Goal: Information Seeking & Learning: Find specific fact

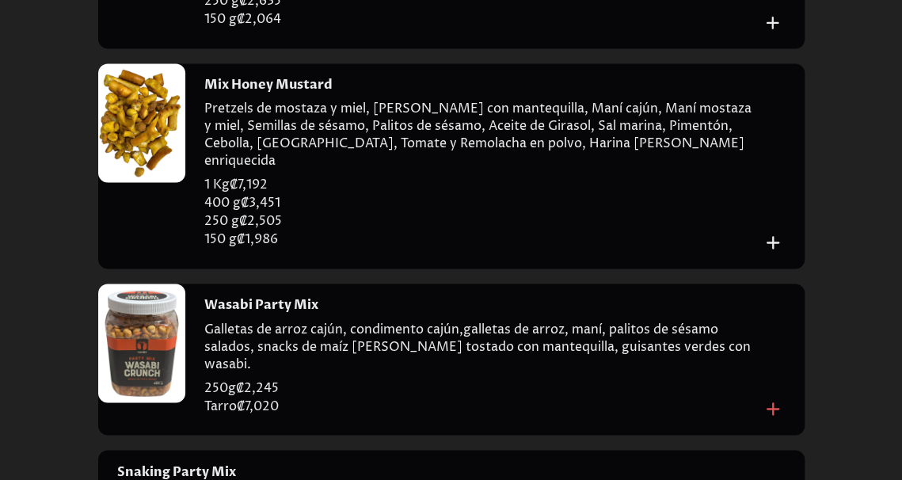
scroll to position [9231, 0]
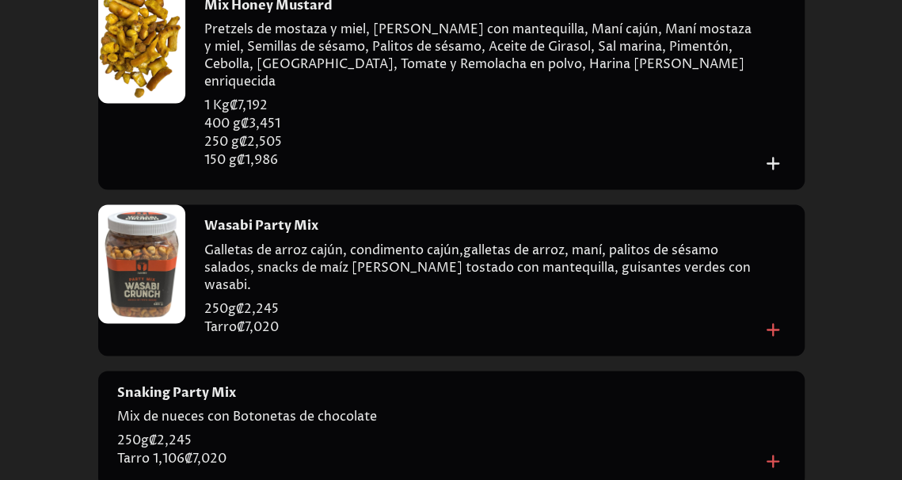
click at [144, 103] on div at bounding box center [141, 43] width 87 height 119
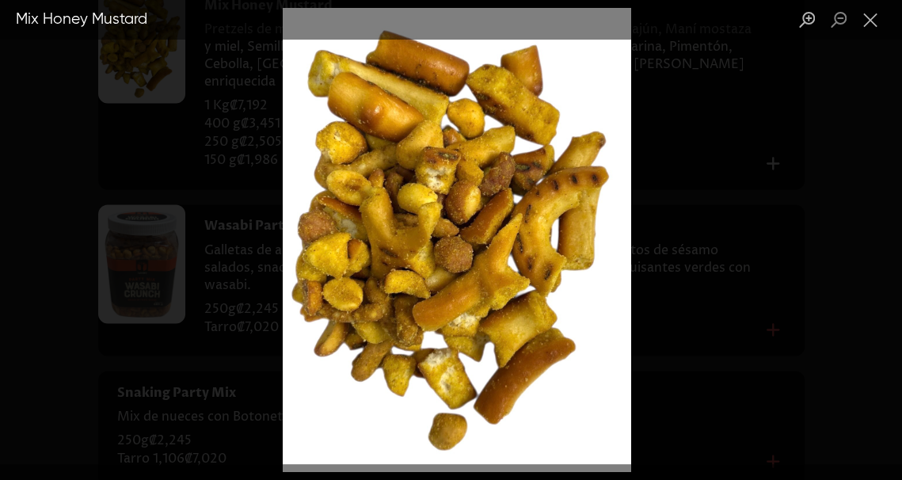
click at [666, 232] on div "Lightbox" at bounding box center [451, 240] width 902 height 480
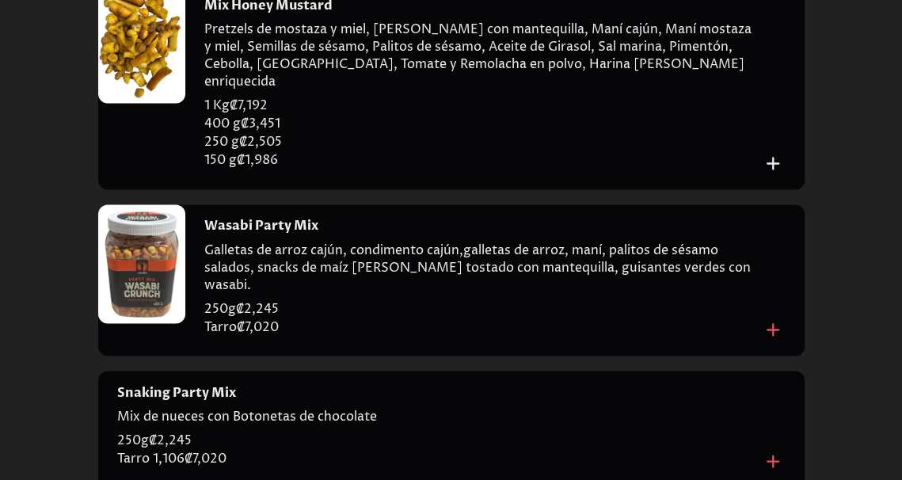
click at [291, 14] on h4 "Mix Honey Mustard" at bounding box center [268, 5] width 128 height 17
copy h4 "Mix Honey Mustard"
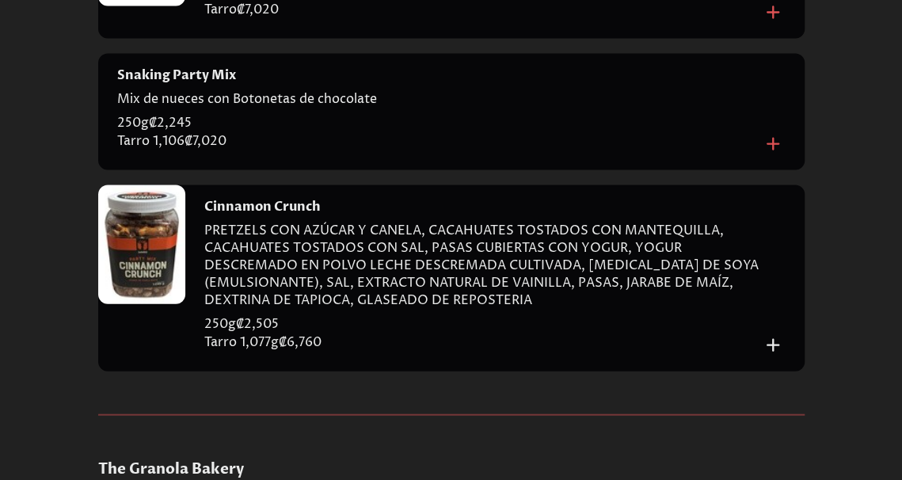
scroll to position [9706, 0]
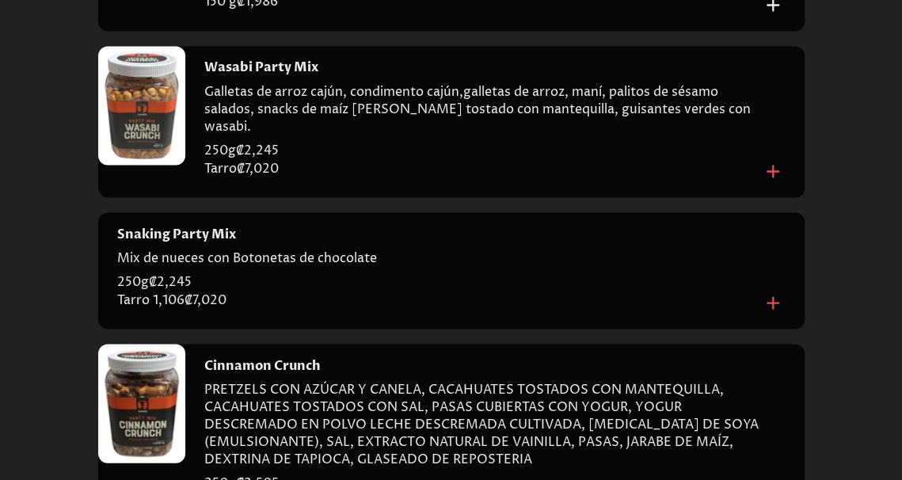
scroll to position [9547, 0]
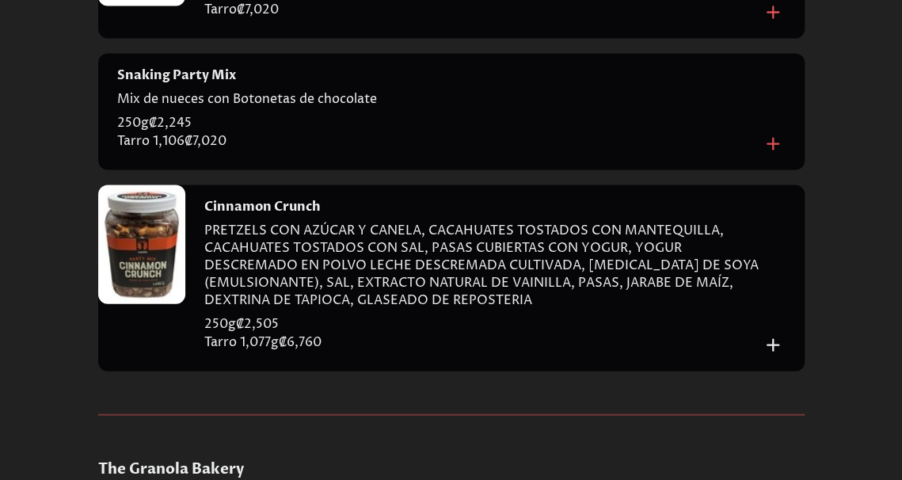
copy h4 "Wasabi Party Mix"
drag, startPoint x: 131, startPoint y: 222, endPoint x: 107, endPoint y: 194, distance: 37.6
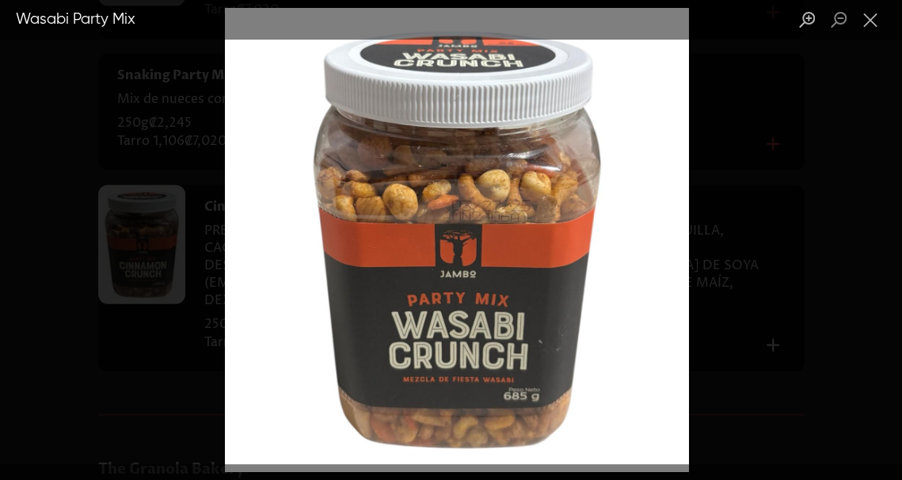
click at [116, 193] on div "Lightbox" at bounding box center [451, 240] width 902 height 480
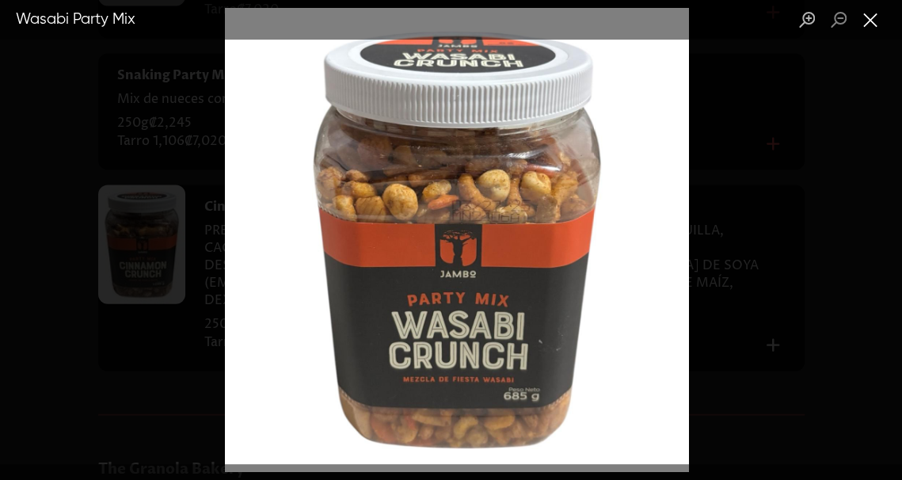
click at [865, 30] on button "Close lightbox" at bounding box center [870, 20] width 32 height 28
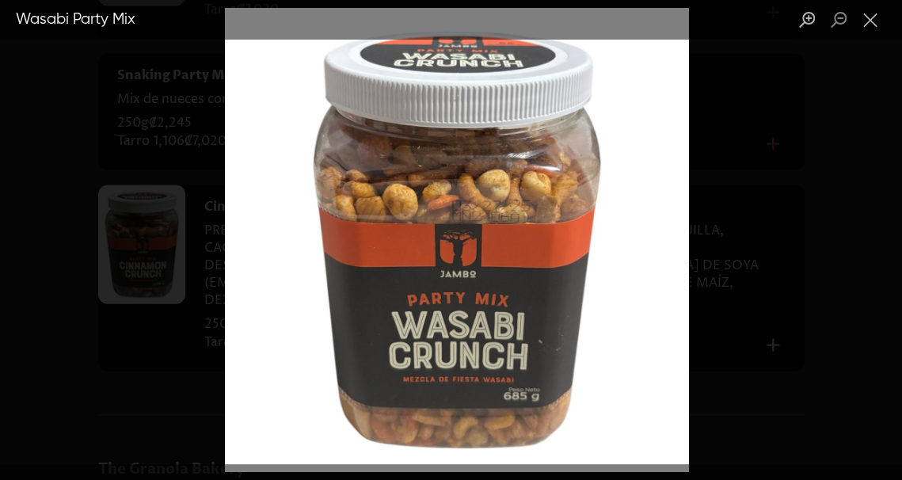
click at [678, 289] on img "Lightbox" at bounding box center [457, 240] width 464 height 464
click at [744, 275] on div "Lightbox" at bounding box center [451, 240] width 902 height 480
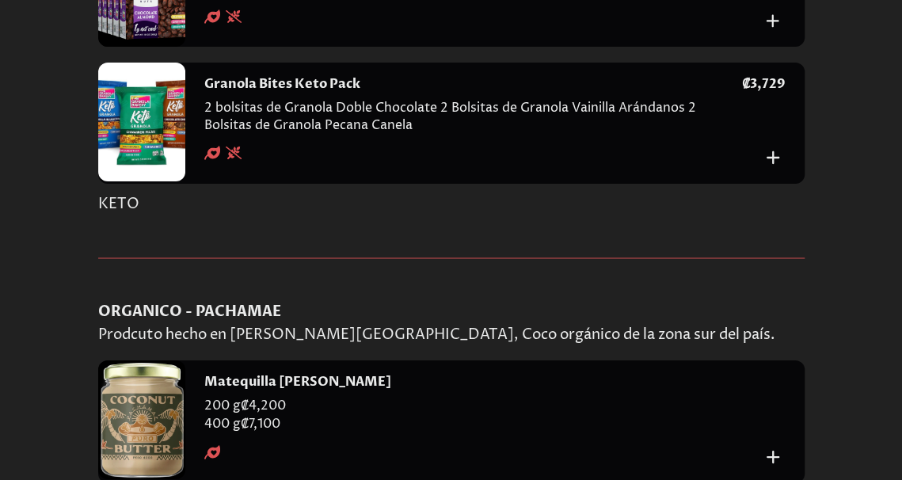
scroll to position [10735, 0]
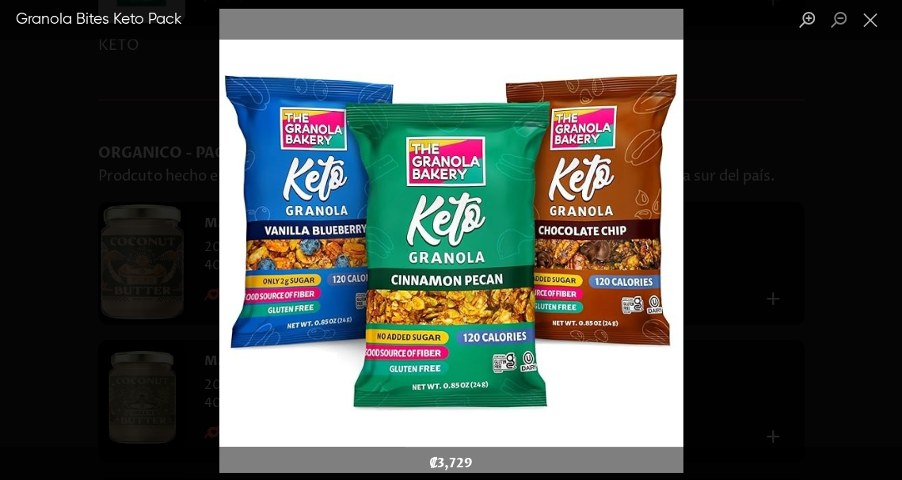
click at [754, 316] on div "Lightbox" at bounding box center [451, 240] width 902 height 480
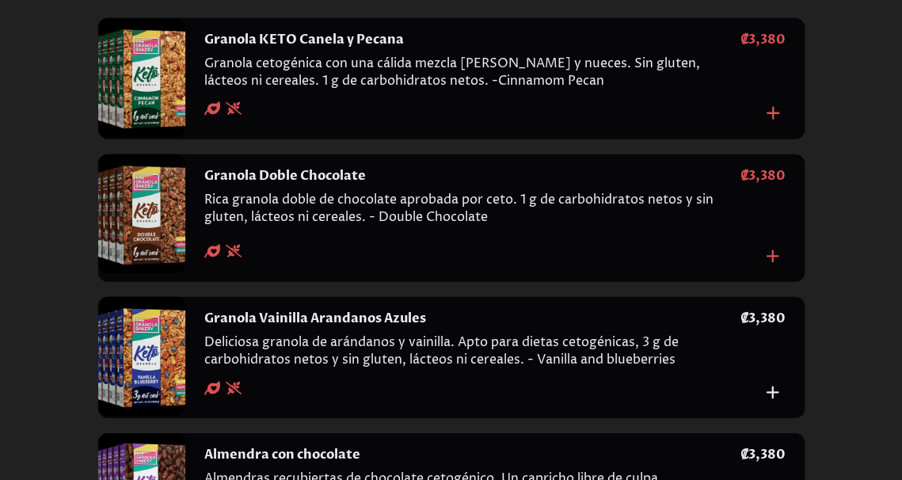
scroll to position [9849, 0]
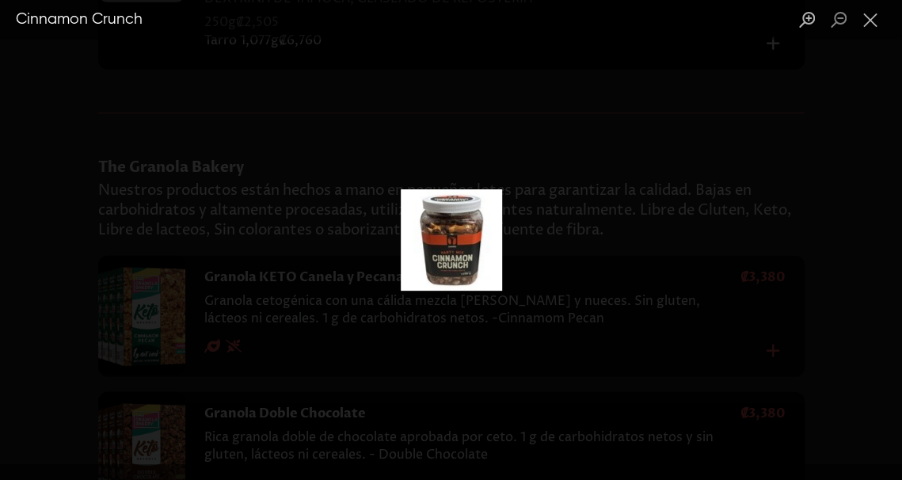
click at [425, 246] on img "Lightbox" at bounding box center [451, 239] width 101 height 101
click at [453, 248] on img "Lightbox" at bounding box center [451, 239] width 101 height 101
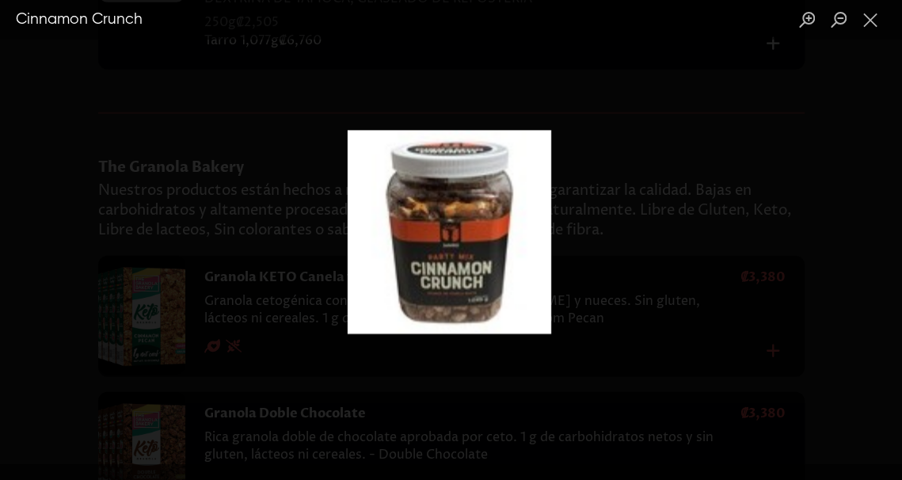
click at [453, 248] on img "Lightbox" at bounding box center [448, 231] width 203 height 203
click at [469, 289] on img "Lightbox" at bounding box center [448, 231] width 203 height 203
click at [484, 278] on img "Lightbox" at bounding box center [448, 231] width 203 height 203
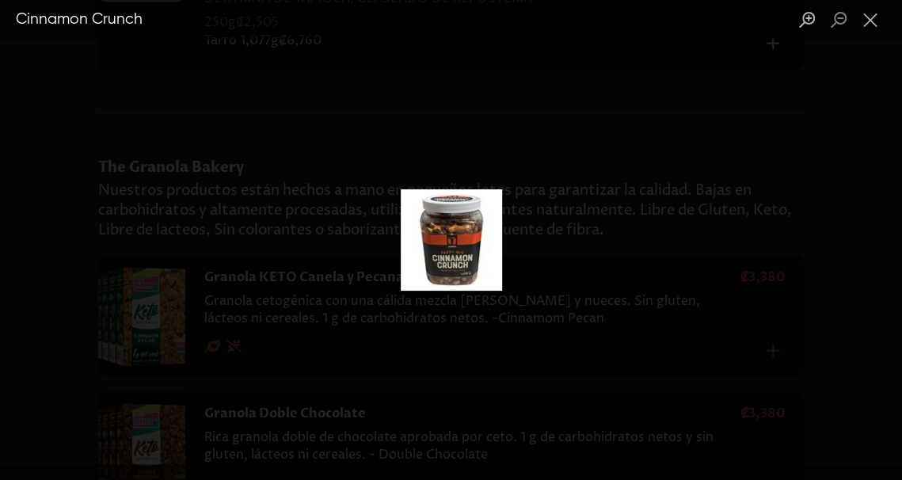
click at [484, 278] on img "Lightbox" at bounding box center [451, 239] width 101 height 101
click at [469, 264] on img "Lightbox" at bounding box center [451, 239] width 101 height 101
click at [443, 234] on img "Lightbox" at bounding box center [451, 239] width 101 height 101
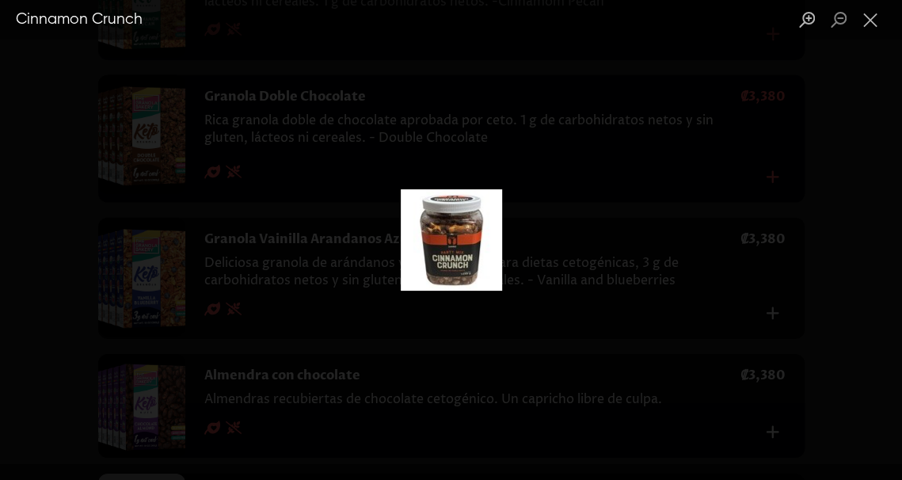
click at [654, 199] on div "Lightbox" at bounding box center [451, 240] width 902 height 480
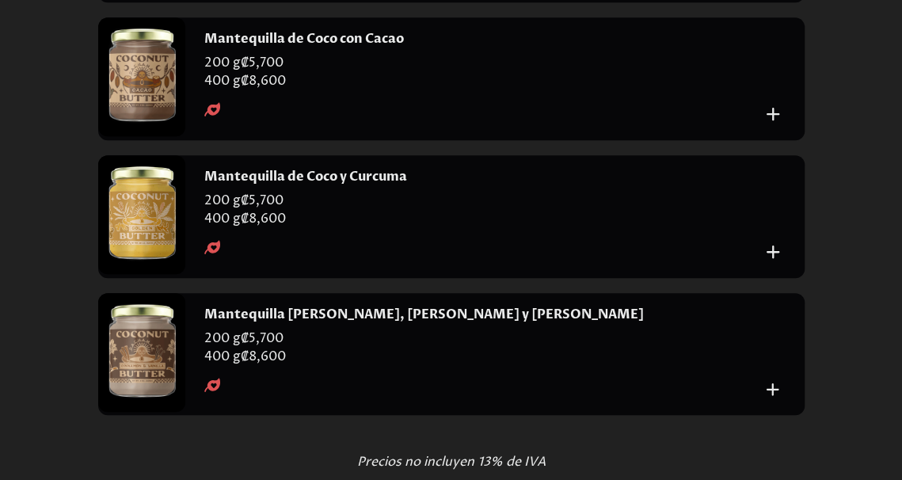
scroll to position [11116, 0]
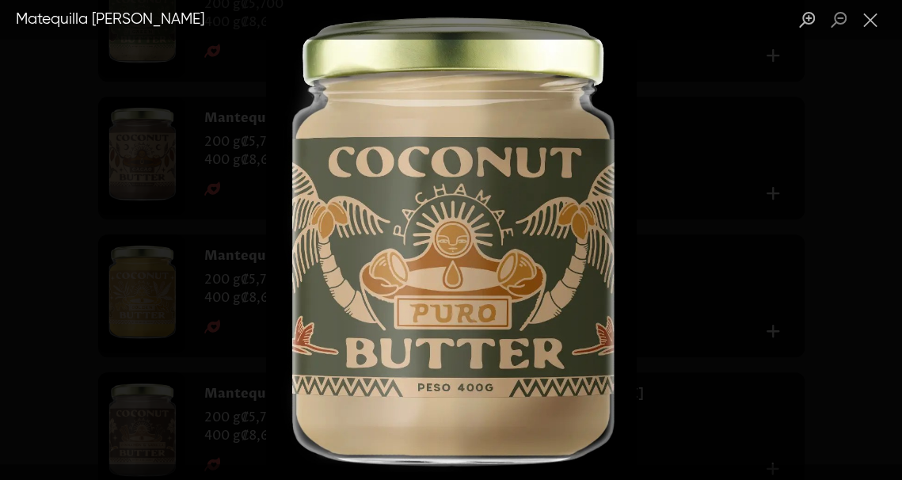
click at [651, 161] on div "Lightbox" at bounding box center [451, 240] width 902 height 480
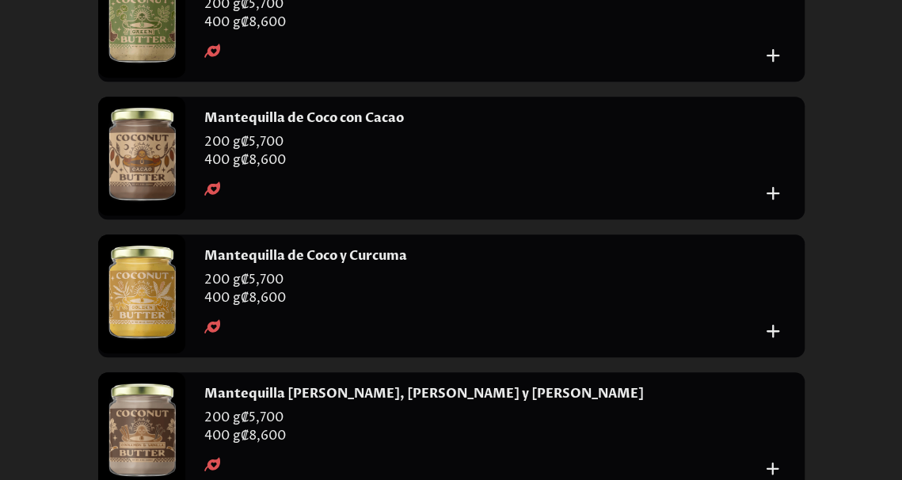
click at [156, 78] on div at bounding box center [141, 18] width 87 height 119
click at [155, 78] on div at bounding box center [141, 18] width 87 height 119
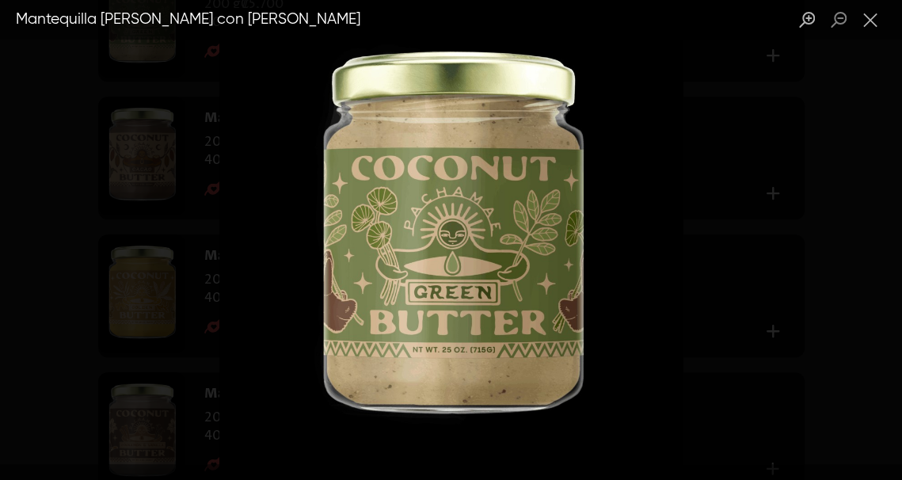
click at [675, 298] on img "Lightbox" at bounding box center [450, 240] width 464 height 464
click at [298, 351] on img "Lightbox" at bounding box center [450, 240] width 464 height 464
click at [875, 21] on button "Close lightbox" at bounding box center [870, 20] width 32 height 28
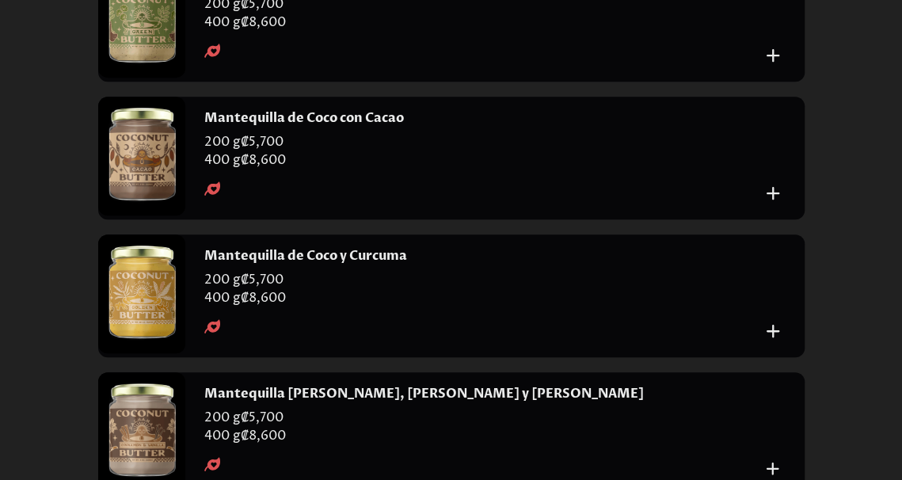
scroll to position [11274, 0]
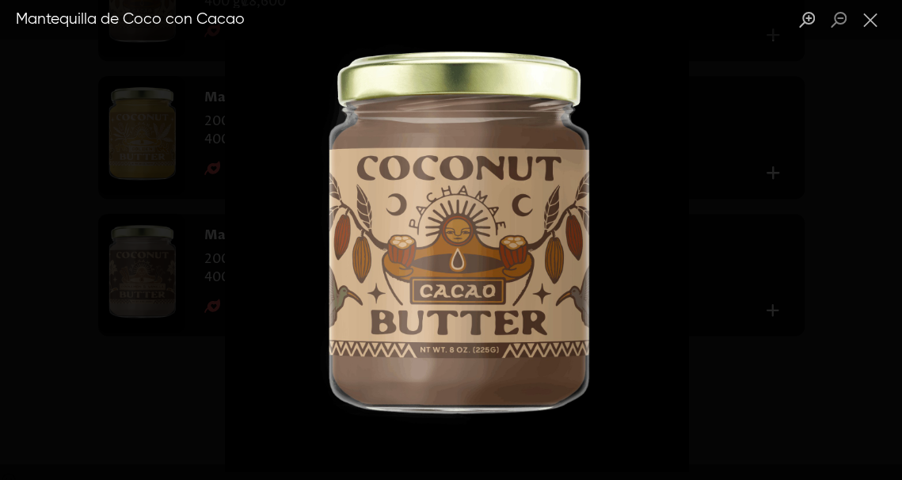
click at [694, 285] on div "Lightbox" at bounding box center [451, 240] width 902 height 480
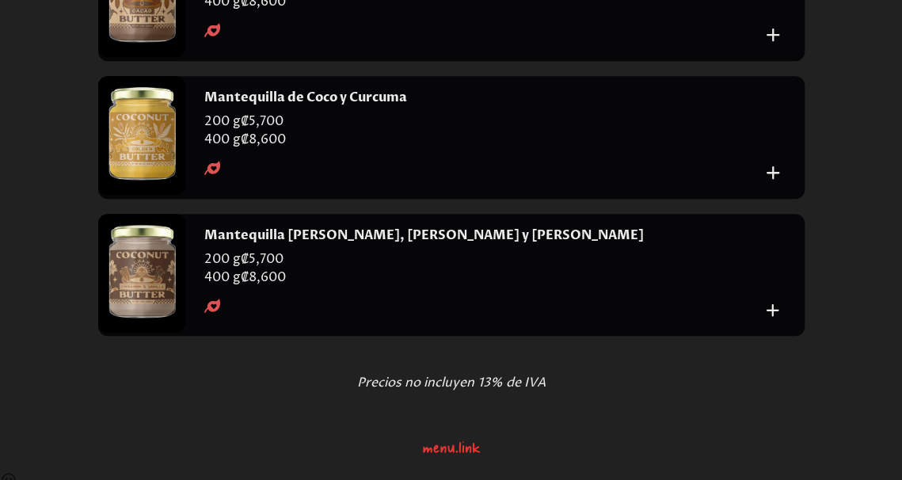
scroll to position [11432, 0]
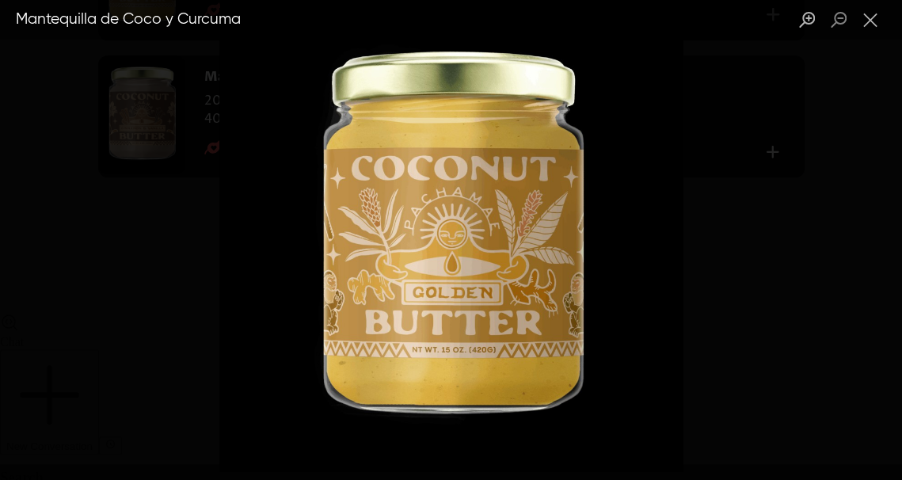
click at [152, 311] on div "Lightbox" at bounding box center [451, 240] width 902 height 480
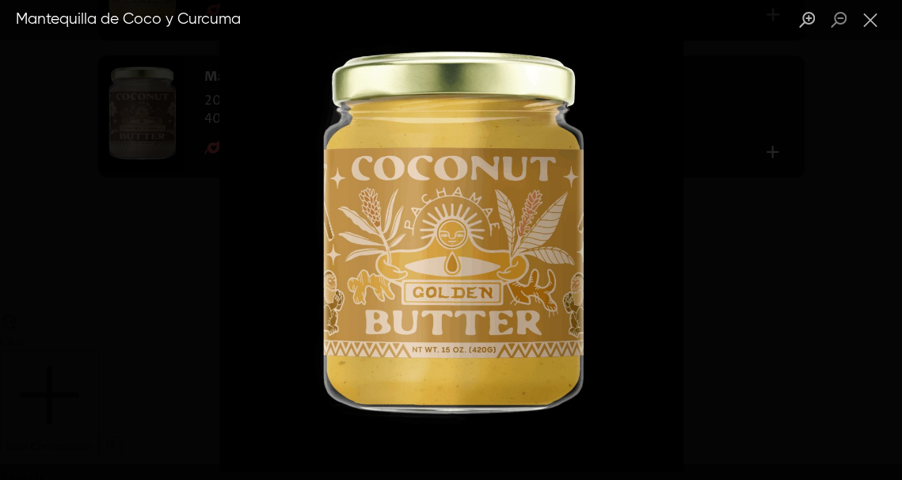
click at [674, 306] on img "Lightbox" at bounding box center [450, 240] width 464 height 464
click at [671, 310] on img "Lightbox" at bounding box center [450, 240] width 464 height 464
click at [872, 27] on button "Close lightbox" at bounding box center [870, 20] width 32 height 28
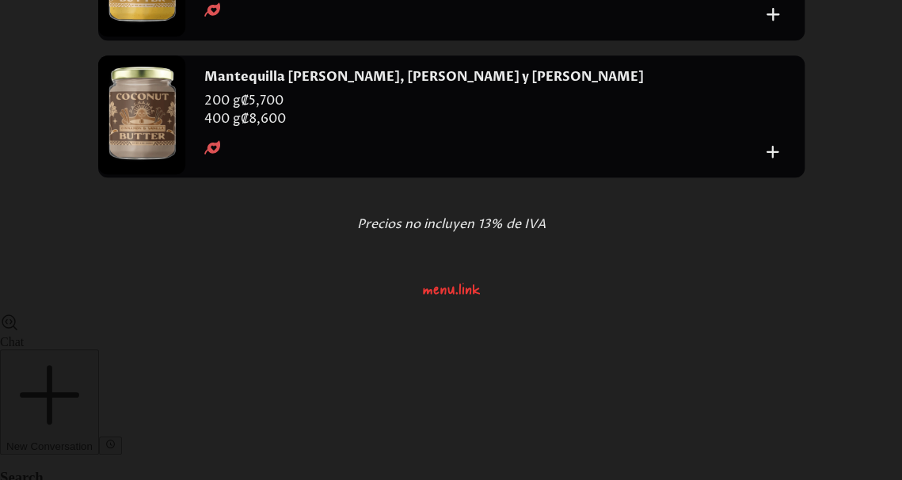
scroll to position [11591, 0]
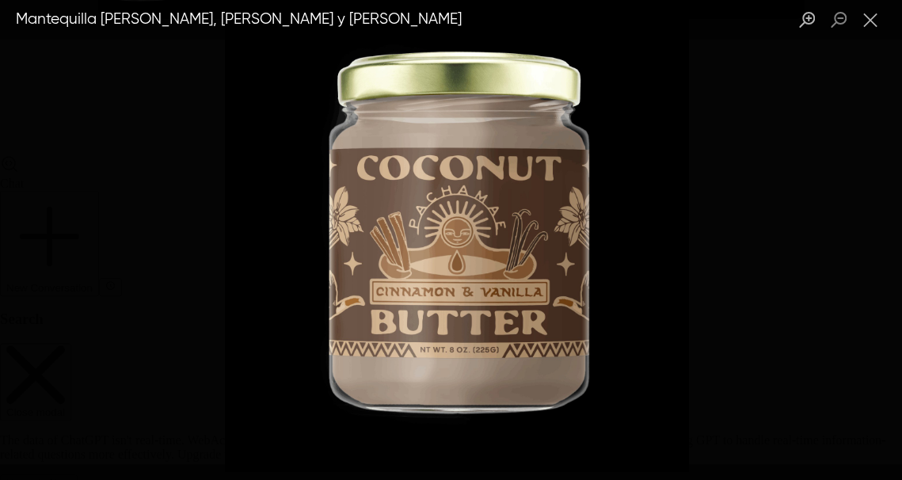
click at [142, 298] on div "Lightbox" at bounding box center [451, 240] width 902 height 480
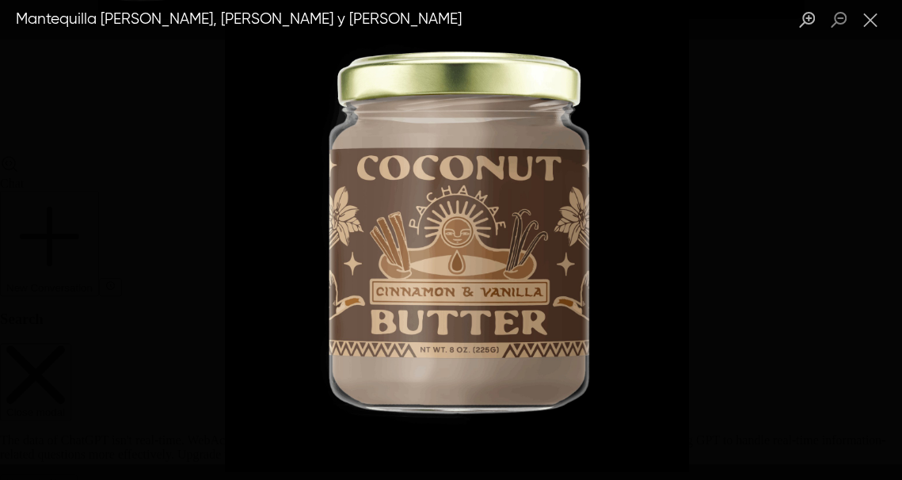
click at [640, 259] on img "Lightbox" at bounding box center [457, 240] width 464 height 464
click at [633, 287] on img "Lightbox" at bounding box center [457, 240] width 464 height 464
click at [875, 22] on button "Close lightbox" at bounding box center [870, 20] width 32 height 28
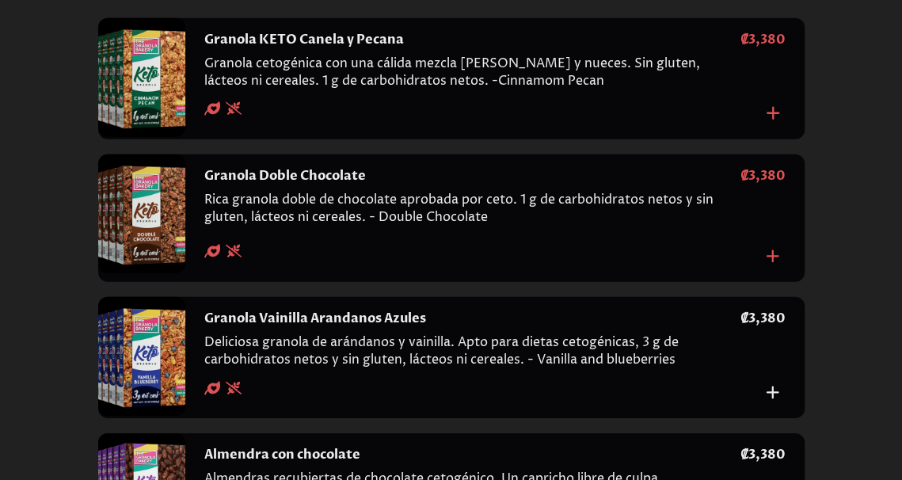
scroll to position [9928, 0]
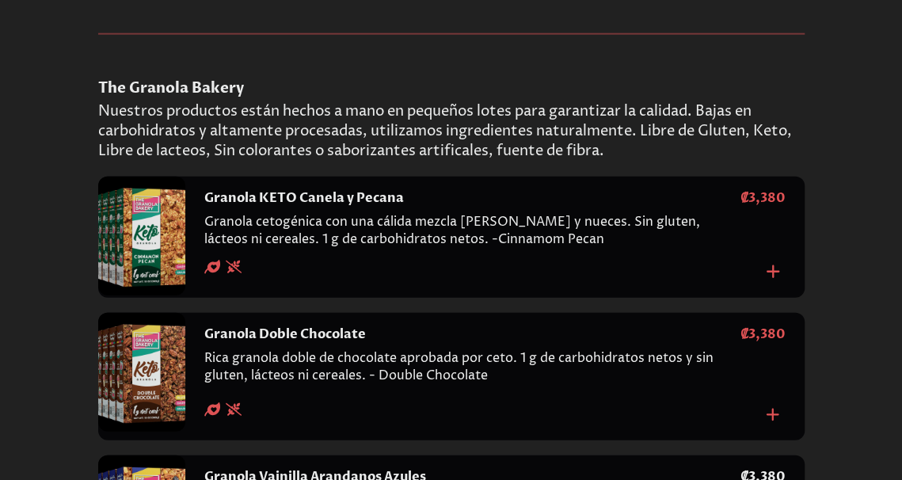
copy h4 "Cinnamon Crunch"
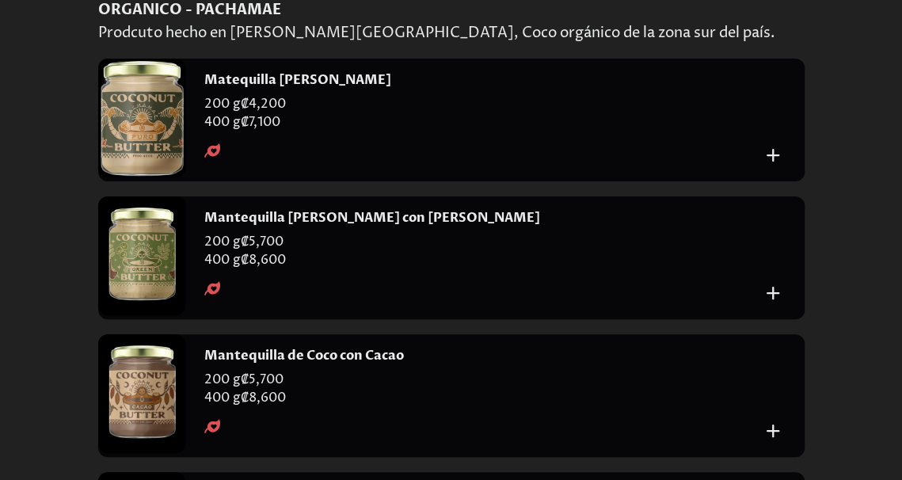
scroll to position [11037, 0]
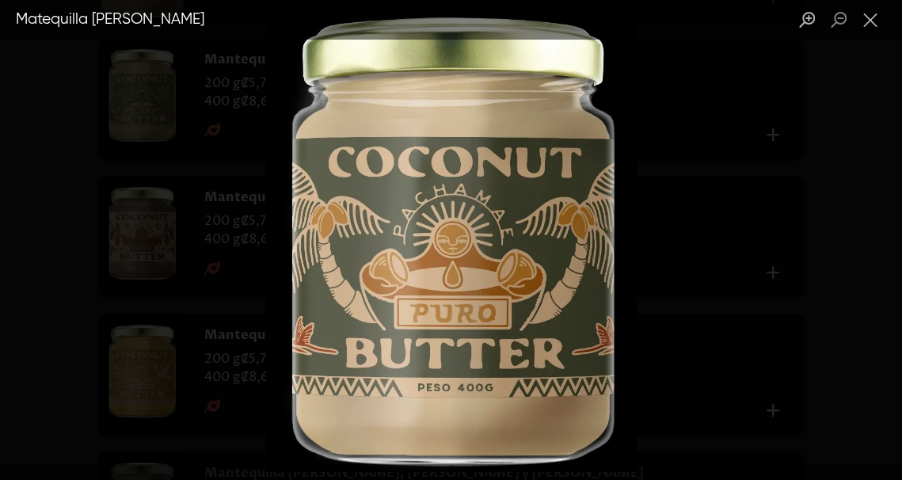
click at [711, 194] on div "Lightbox" at bounding box center [451, 240] width 902 height 480
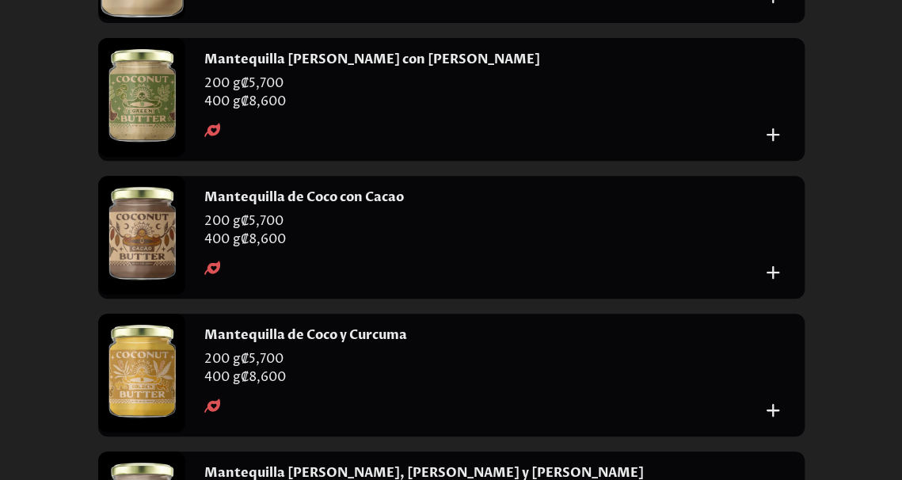
scroll to position [11195, 0]
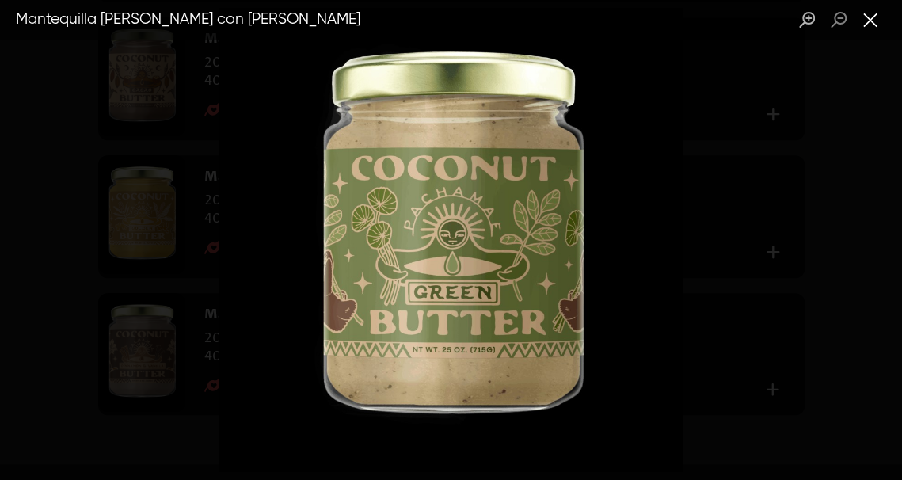
click at [864, 23] on button "Close lightbox" at bounding box center [870, 20] width 32 height 28
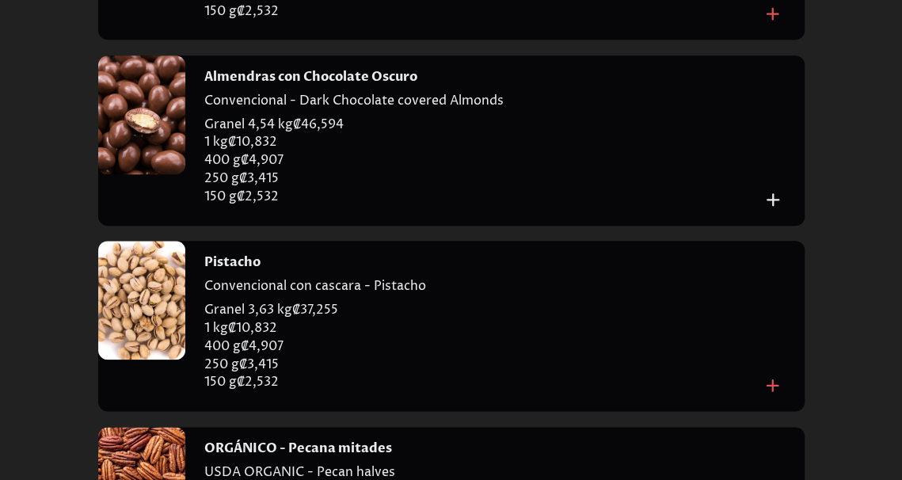
scroll to position [0, 0]
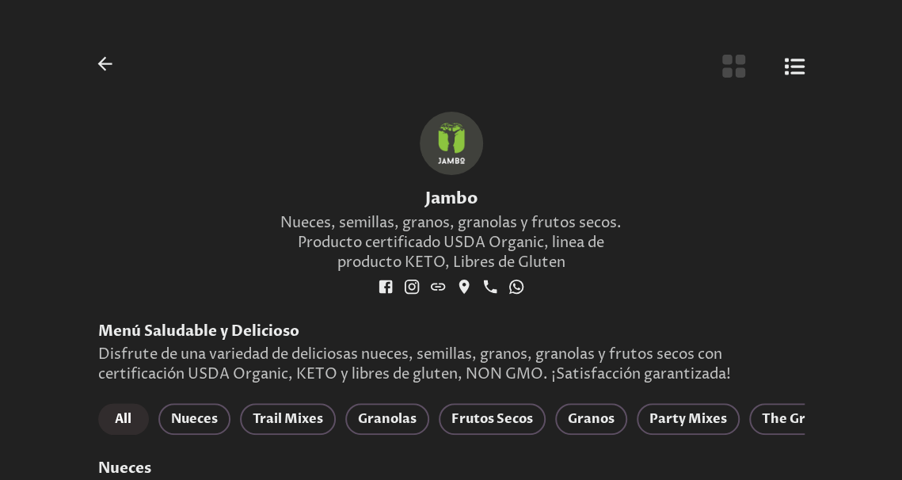
click at [454, 145] on div at bounding box center [451, 143] width 63 height 63
drag, startPoint x: 454, startPoint y: 145, endPoint x: 445, endPoint y: 142, distance: 10.0
click at [445, 142] on div at bounding box center [451, 143] width 63 height 63
click at [450, 137] on div at bounding box center [451, 143] width 63 height 63
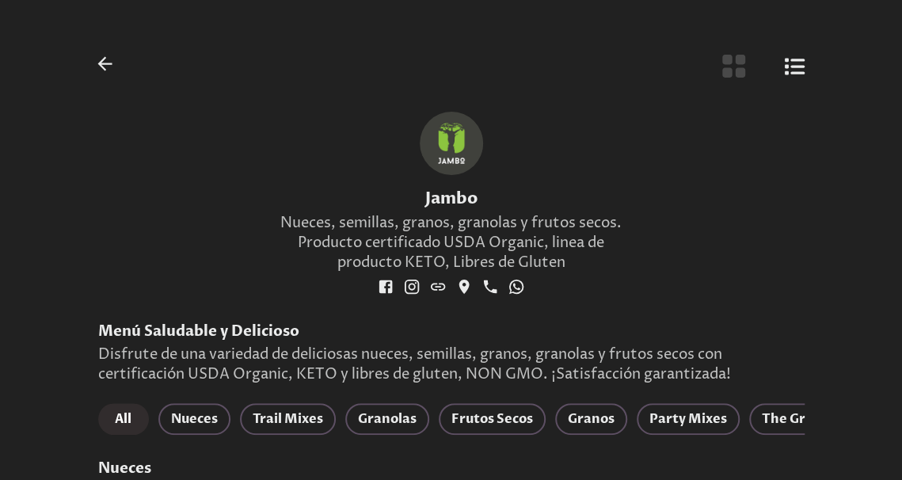
click at [450, 137] on div at bounding box center [451, 143] width 63 height 63
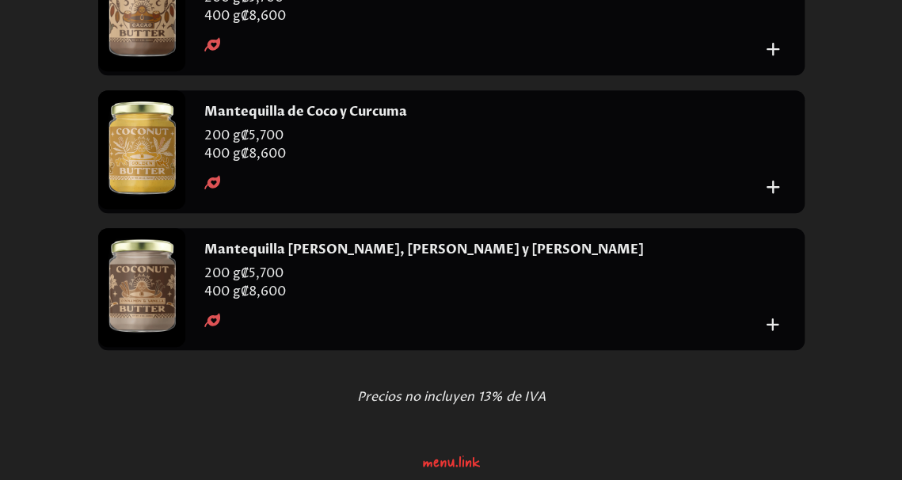
scroll to position [11339, 0]
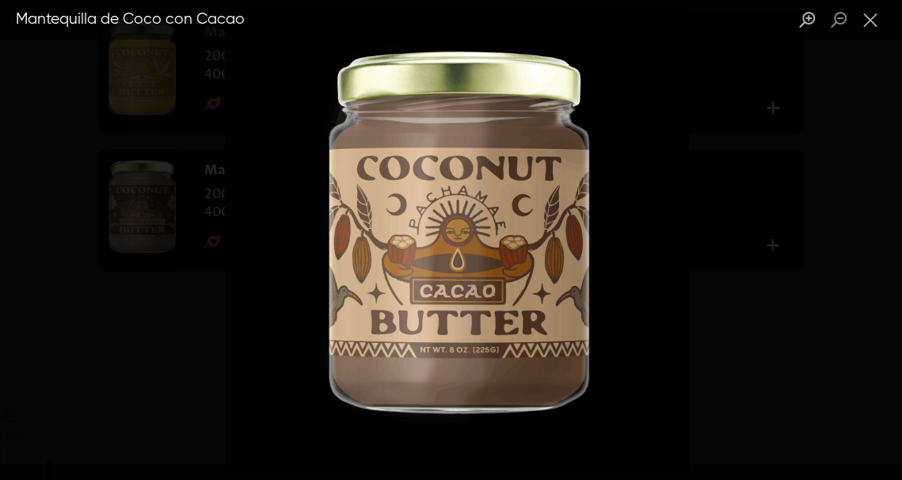
click at [716, 107] on div "Lightbox" at bounding box center [451, 240] width 902 height 480
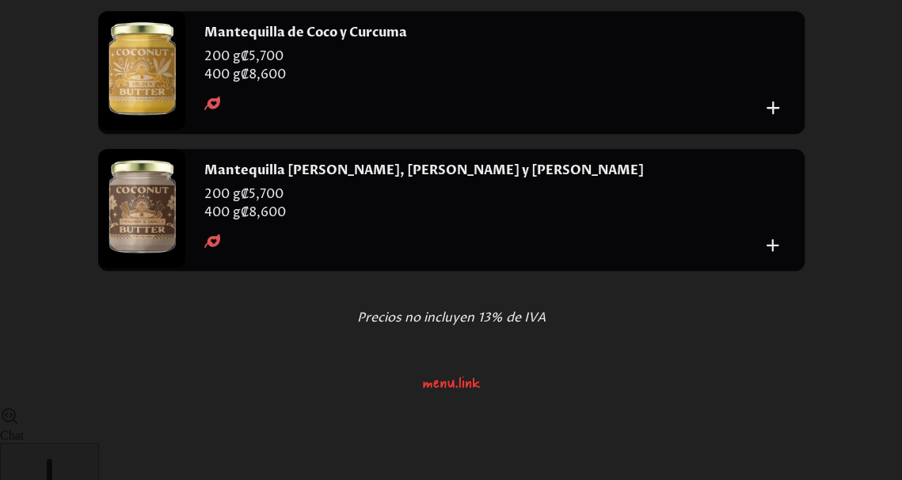
scroll to position [11418, 0]
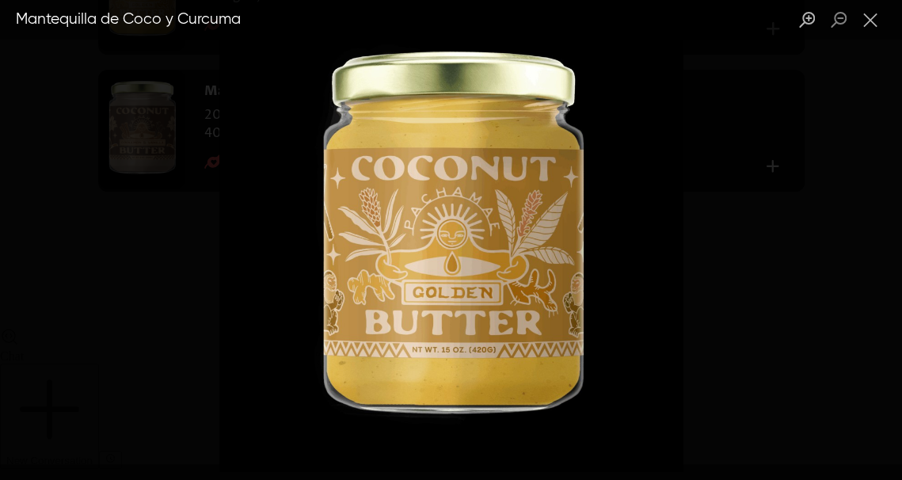
click at [782, 241] on div "Lightbox" at bounding box center [451, 240] width 902 height 480
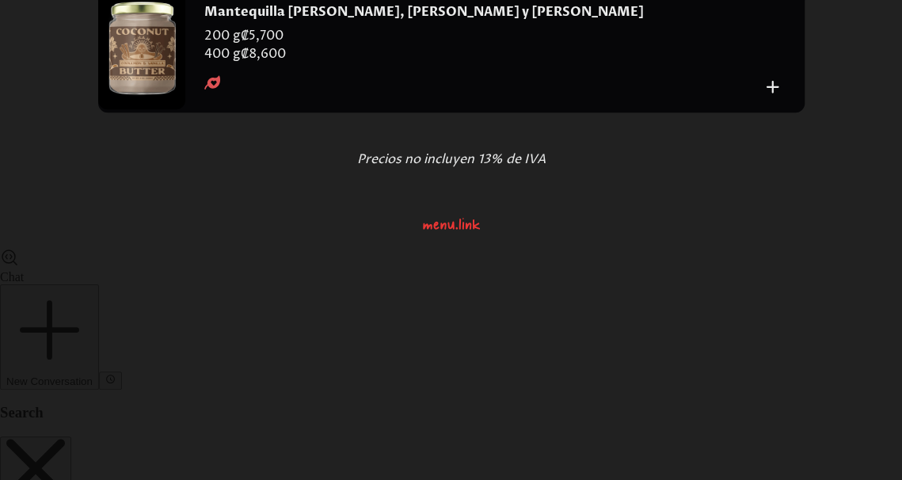
scroll to position [11577, 0]
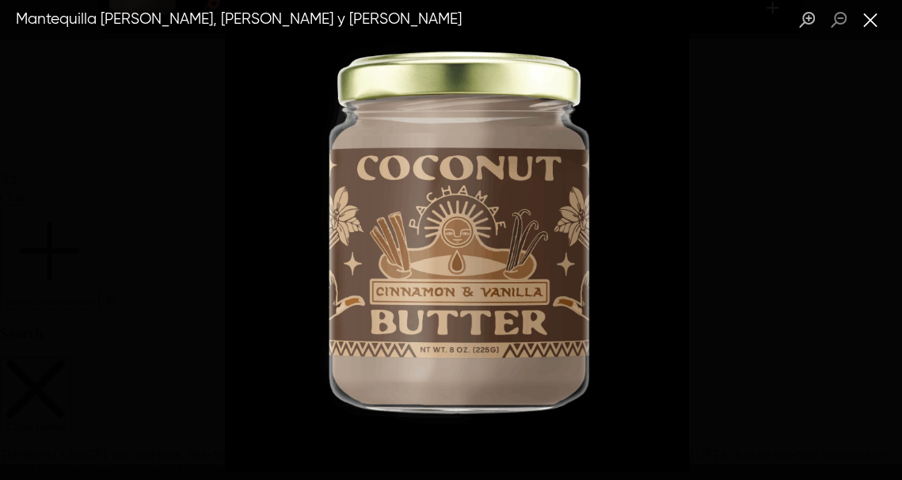
click at [871, 23] on button "Close lightbox" at bounding box center [870, 20] width 32 height 28
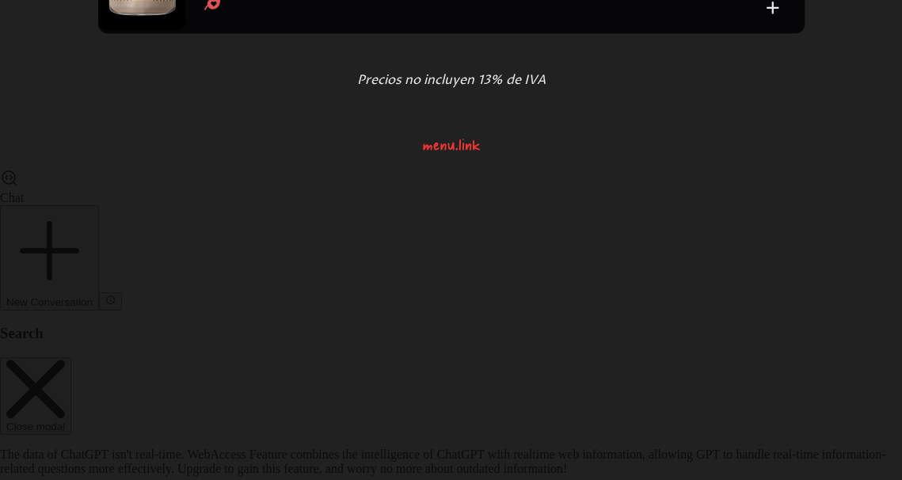
drag, startPoint x: 454, startPoint y: 265, endPoint x: 344, endPoint y: 265, distance: 110.0
copy h4 "Canela y [PERSON_NAME]"
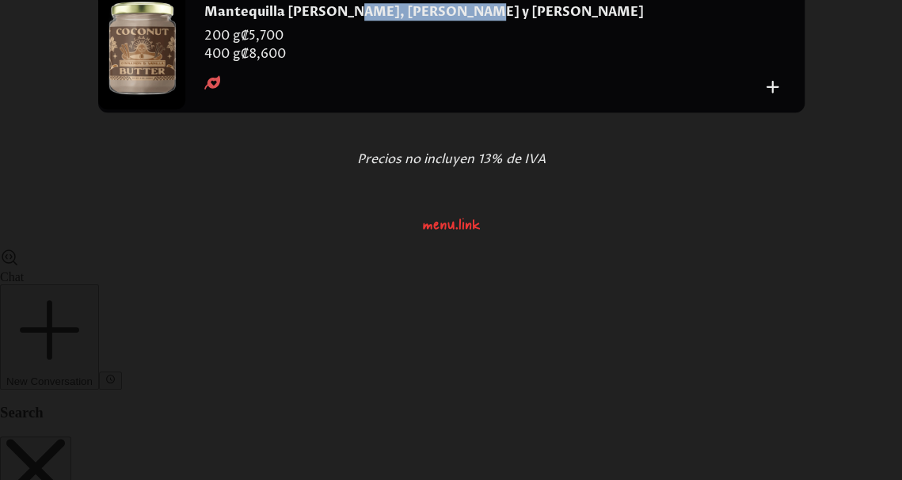
scroll to position [11418, 0]
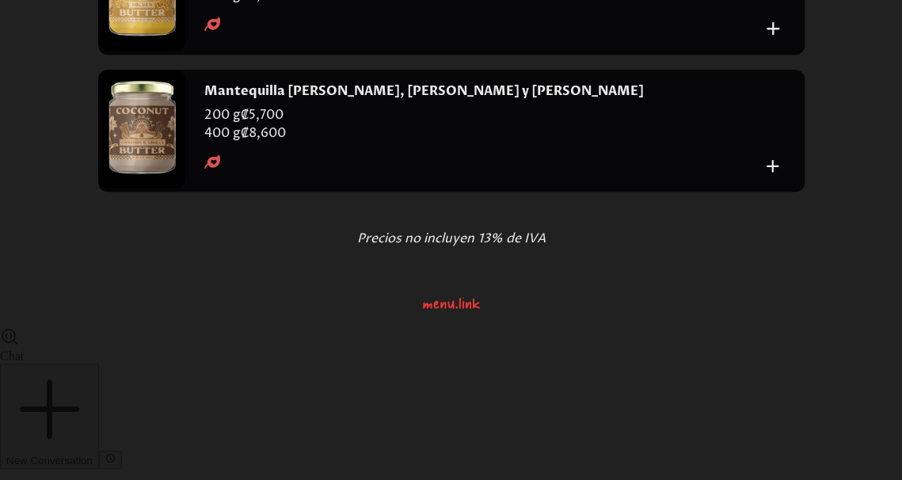
drag, startPoint x: 377, startPoint y: 291, endPoint x: 355, endPoint y: 287, distance: 21.6
copy h4 "Curcuma"
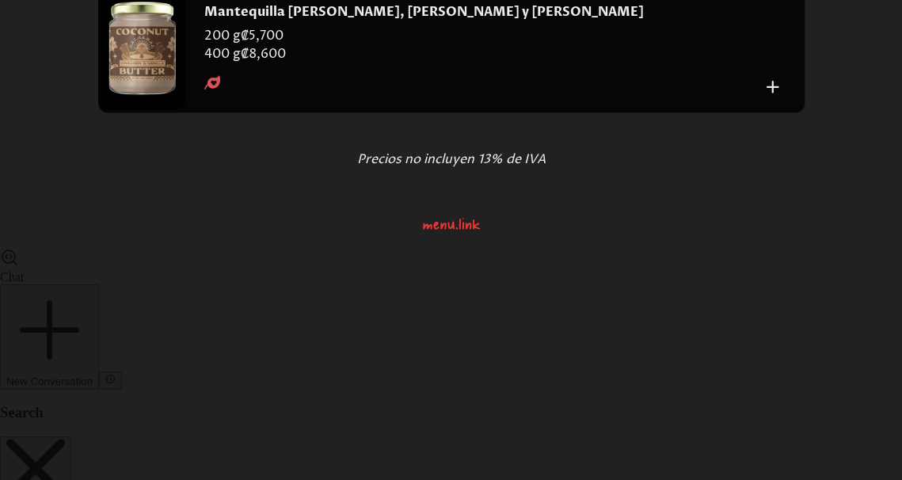
scroll to position [11606, 0]
